Goal: Task Accomplishment & Management: Manage account settings

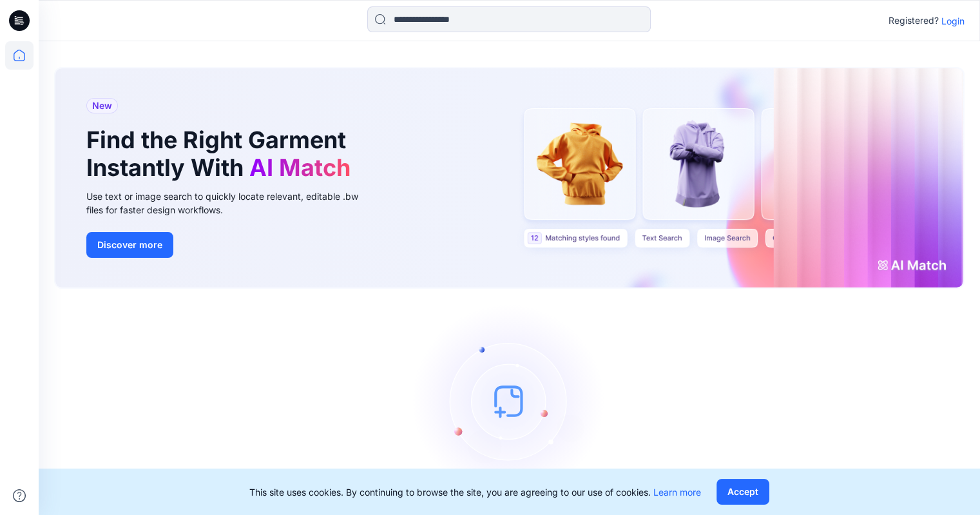
click at [949, 19] on p "Login" at bounding box center [952, 21] width 23 height 14
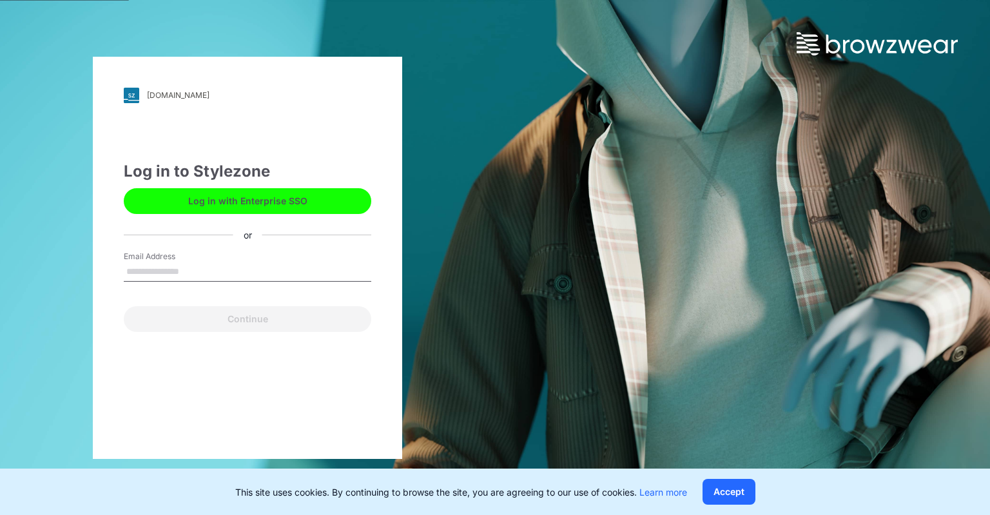
click at [184, 273] on input "Email Address" at bounding box center [247, 271] width 247 height 19
click at [238, 196] on button "Log in with Enterprise SSO" at bounding box center [247, 201] width 247 height 26
click at [144, 273] on input "Email Address" at bounding box center [247, 271] width 247 height 19
type input "**********"
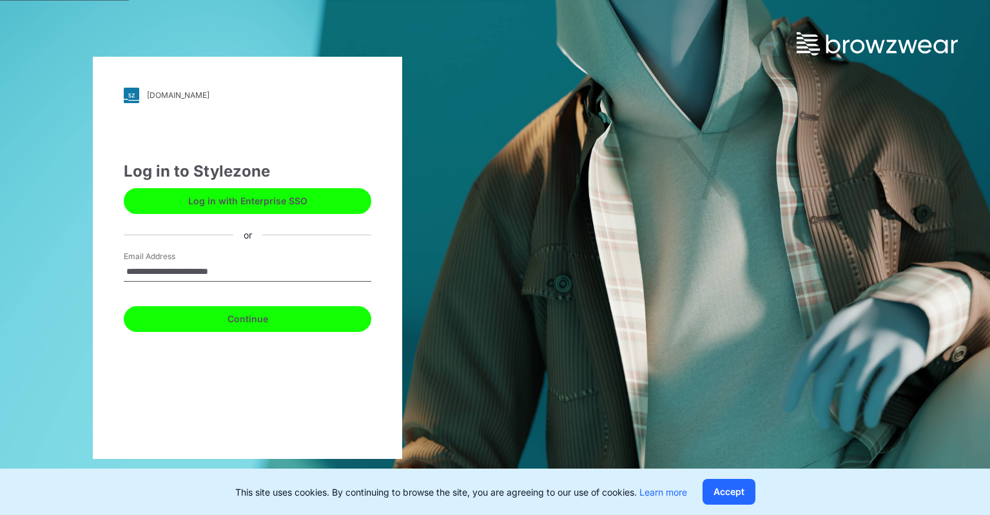
click at [274, 321] on button "Continue" at bounding box center [247, 319] width 247 height 26
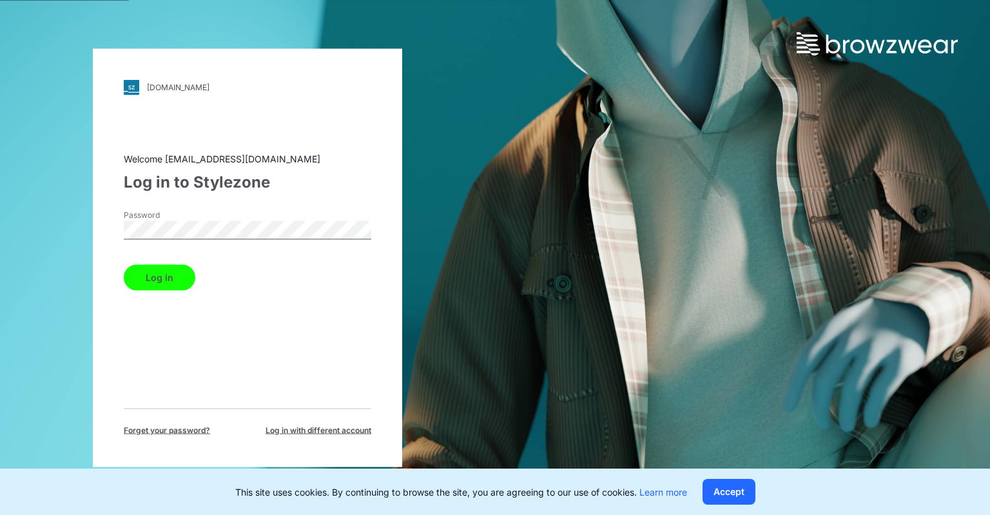
click at [175, 267] on button "Log in" at bounding box center [160, 277] width 72 height 26
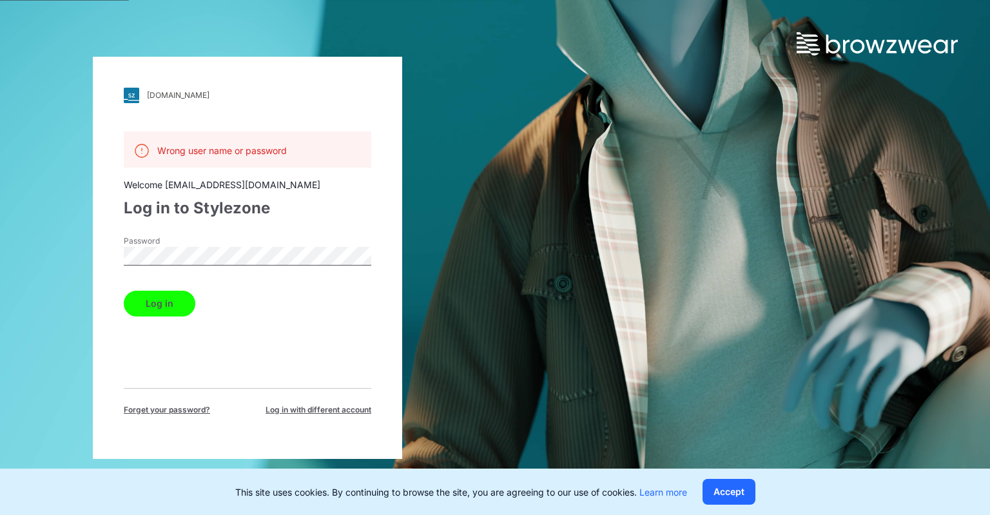
click at [88, 254] on div "deltagalil.stylezone.com Loading... Wrong user name or password Welcome einat.m…" at bounding box center [247, 257] width 495 height 515
click at [124, 291] on button "Log in" at bounding box center [160, 304] width 72 height 26
click at [34, 245] on div "deltagalil.stylezone.com Loading... Wrong user name or password Welcome einat.m…" at bounding box center [247, 257] width 495 height 515
click at [124, 291] on button "Log in" at bounding box center [160, 304] width 72 height 26
click at [171, 404] on span "Forget your password?" at bounding box center [167, 410] width 86 height 12
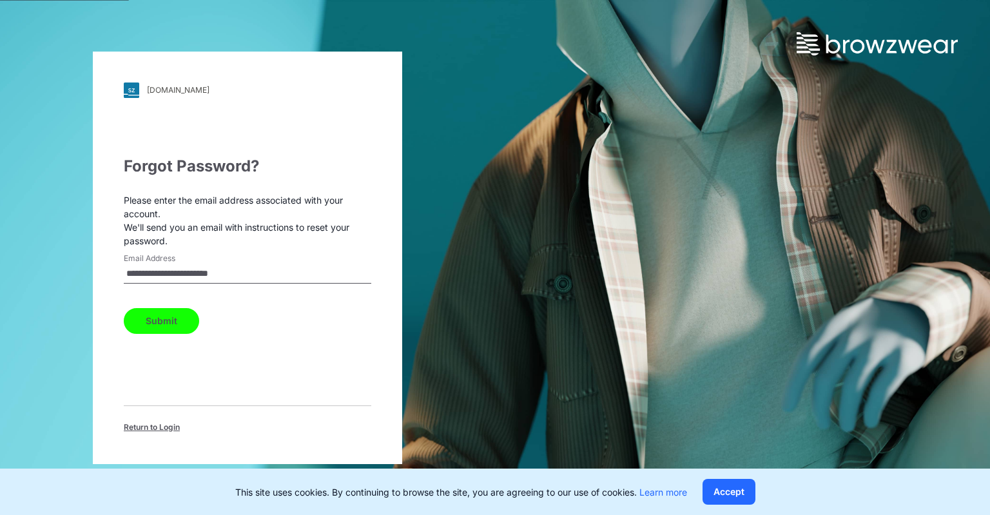
click at [173, 323] on button "Submit" at bounding box center [161, 321] width 75 height 26
